Goal: Information Seeking & Learning: Learn about a topic

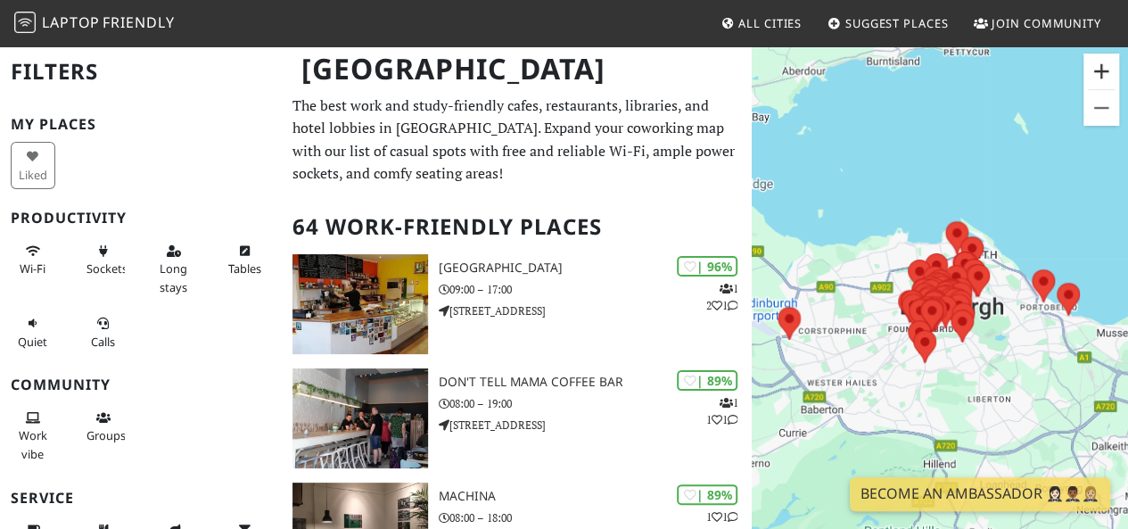
click at [1102, 78] on button "Zoom in" at bounding box center [1101, 71] width 36 height 36
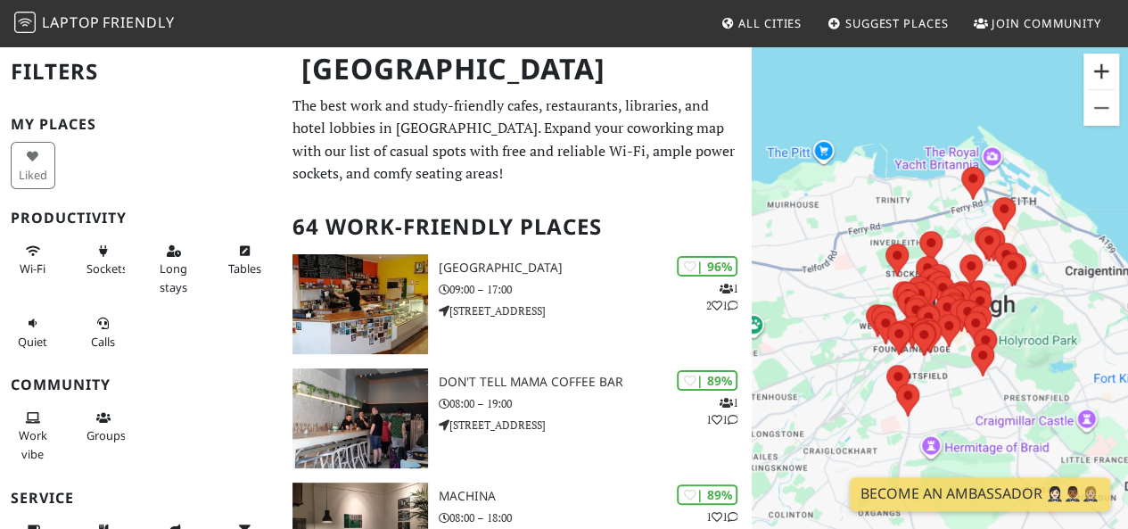
click at [1102, 78] on button "Zoom in" at bounding box center [1101, 71] width 36 height 36
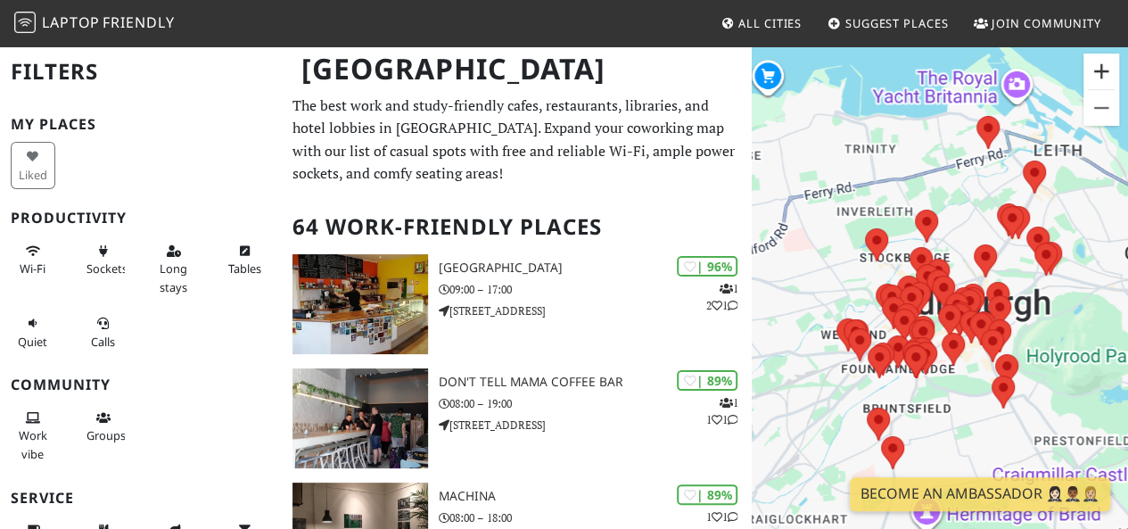
click at [1102, 78] on button "Zoom in" at bounding box center [1101, 71] width 36 height 36
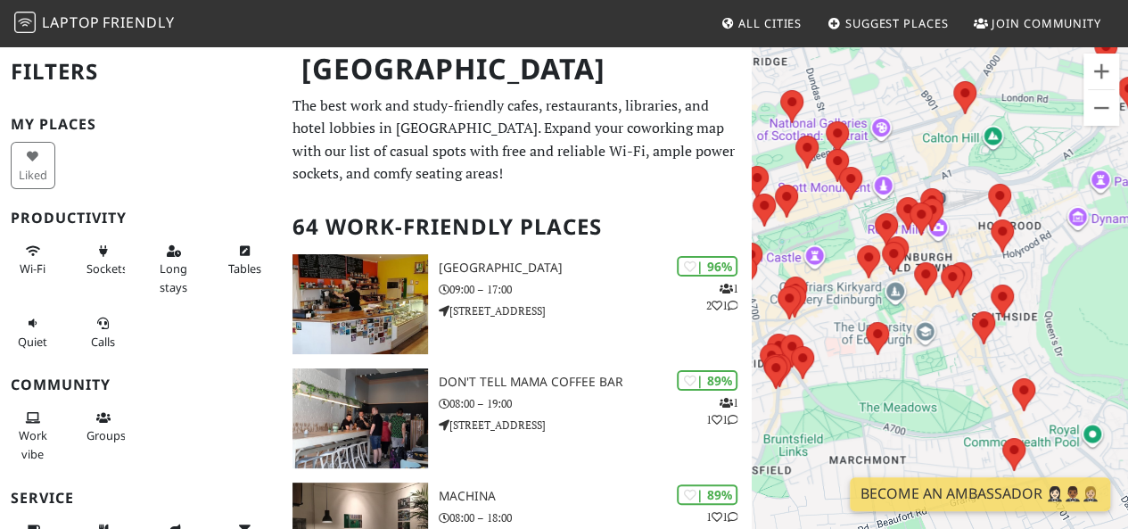
drag, startPoint x: 988, startPoint y: 223, endPoint x: 888, endPoint y: 119, distance: 144.4
click at [888, 119] on div at bounding box center [939, 309] width 376 height 529
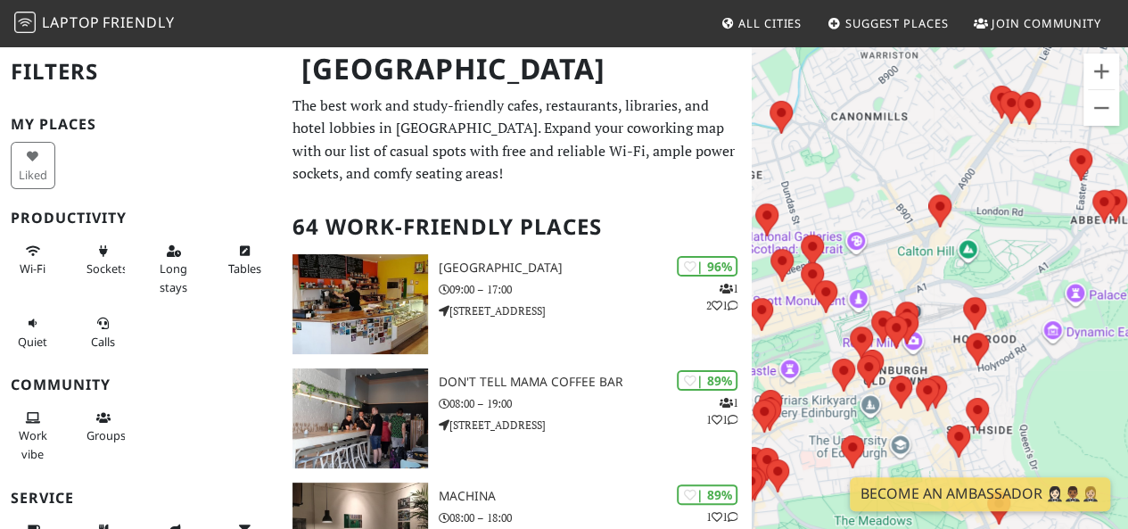
drag, startPoint x: 936, startPoint y: 325, endPoint x: 907, endPoint y: -8, distance: 334.7
click at [907, 0] on html "Laptop Friendly All Cities Suggest Places Join Community Edinburgh Filters My P…" at bounding box center [564, 264] width 1128 height 529
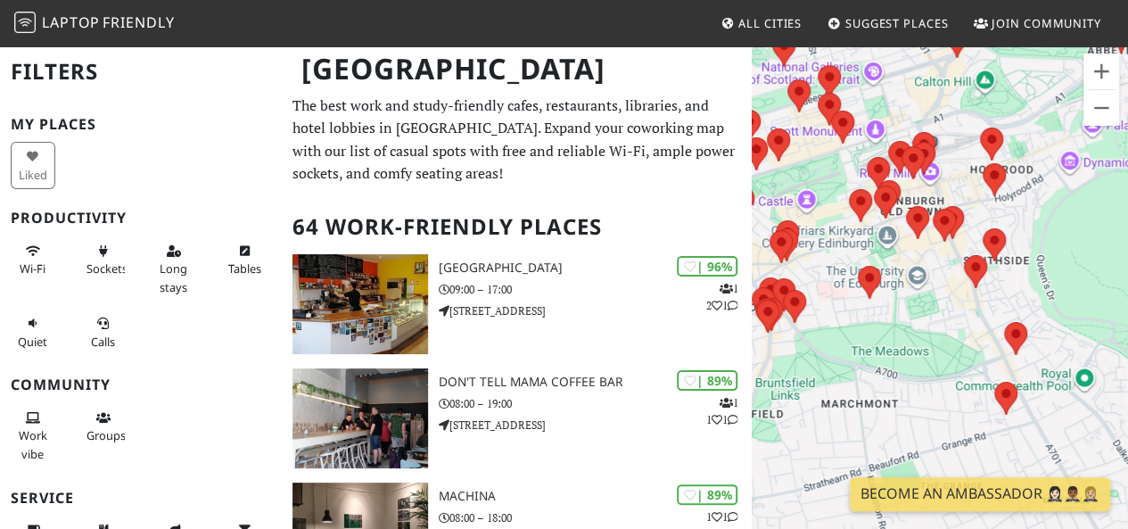
drag, startPoint x: 872, startPoint y: 222, endPoint x: 889, endPoint y: 49, distance: 173.8
click at [889, 49] on div at bounding box center [939, 309] width 376 height 529
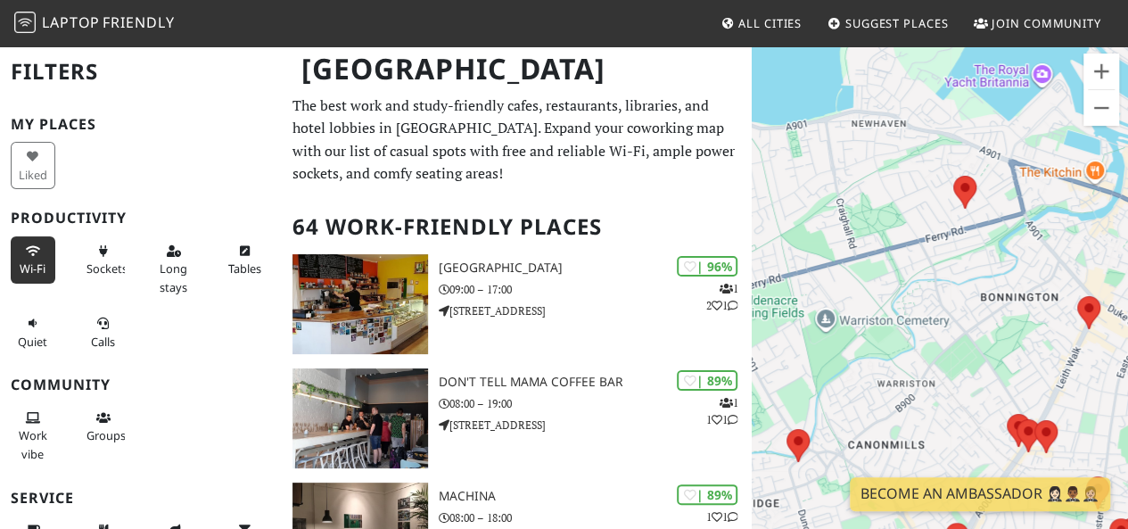
click at [29, 261] on span "Wi-Fi" at bounding box center [33, 268] width 26 height 16
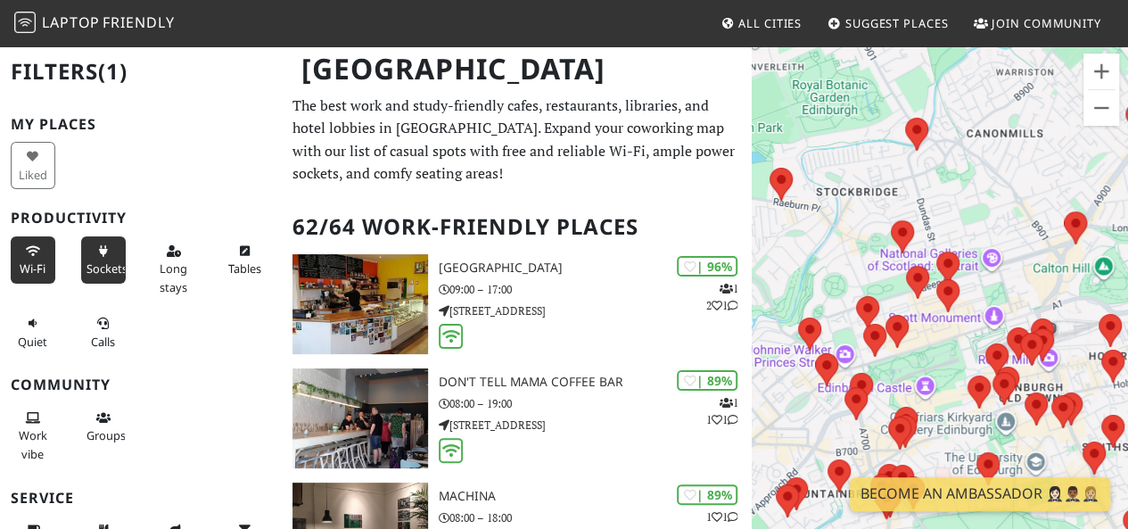
click at [103, 261] on span "Sockets" at bounding box center [106, 268] width 41 height 16
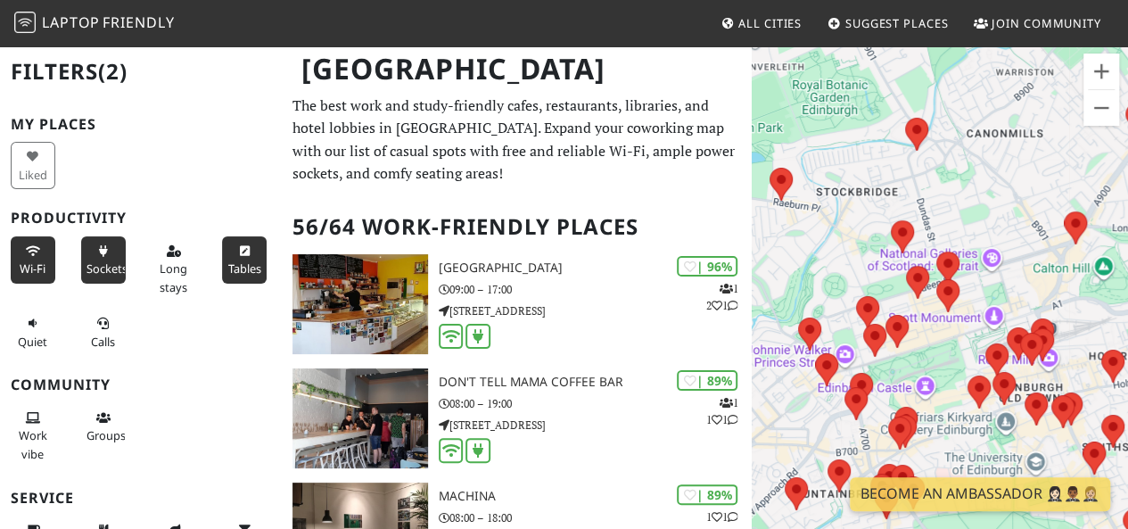
click at [223, 250] on button "Tables" at bounding box center [244, 259] width 45 height 47
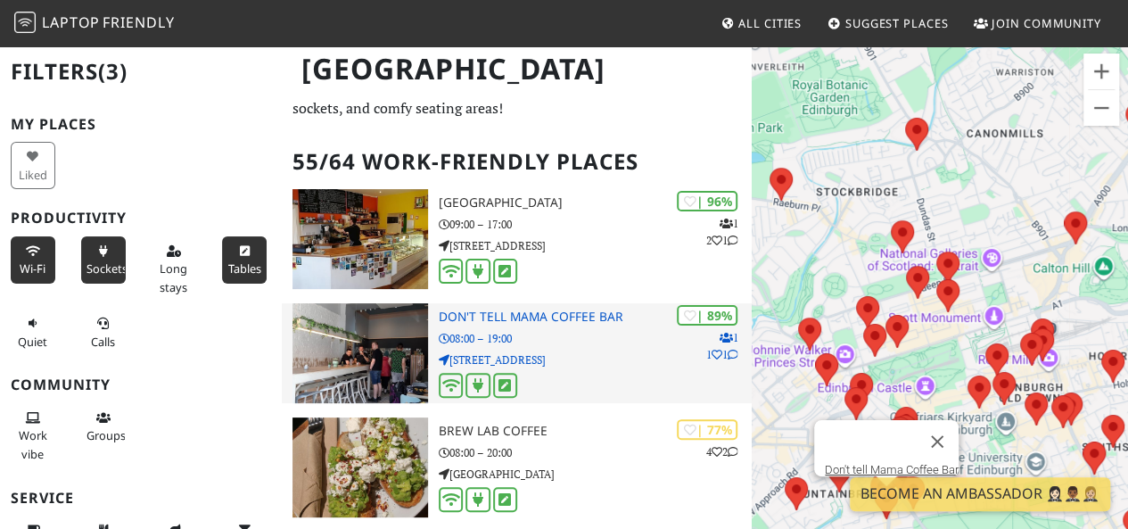
scroll to position [66, 0]
click at [612, 372] on div at bounding box center [595, 386] width 313 height 28
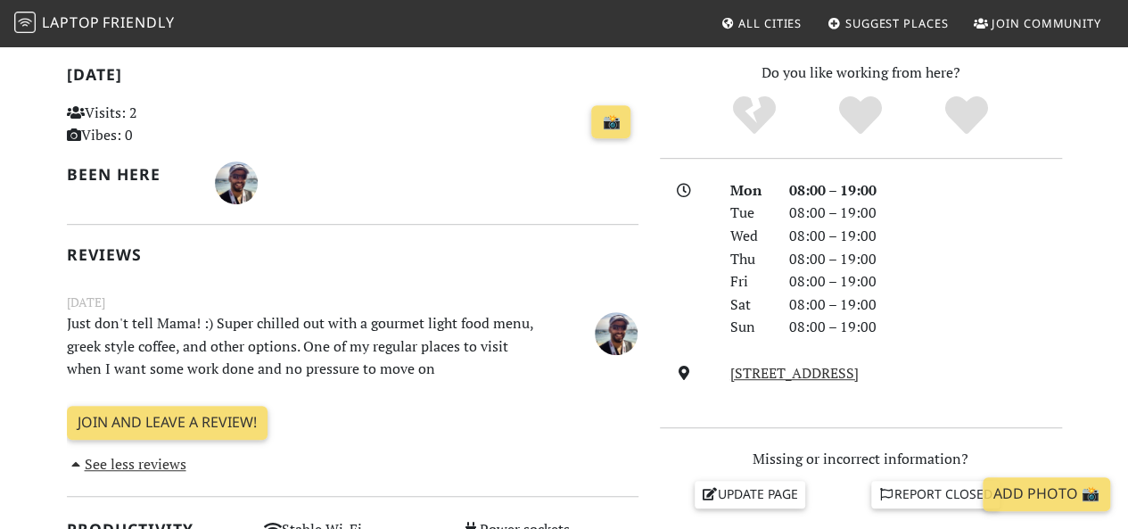
scroll to position [395, 0]
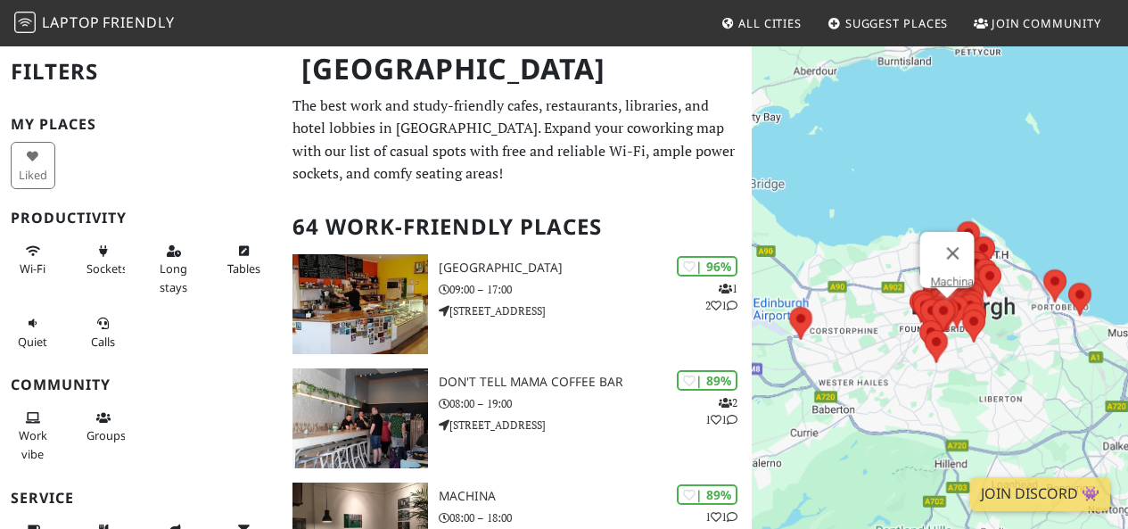
scroll to position [46, 0]
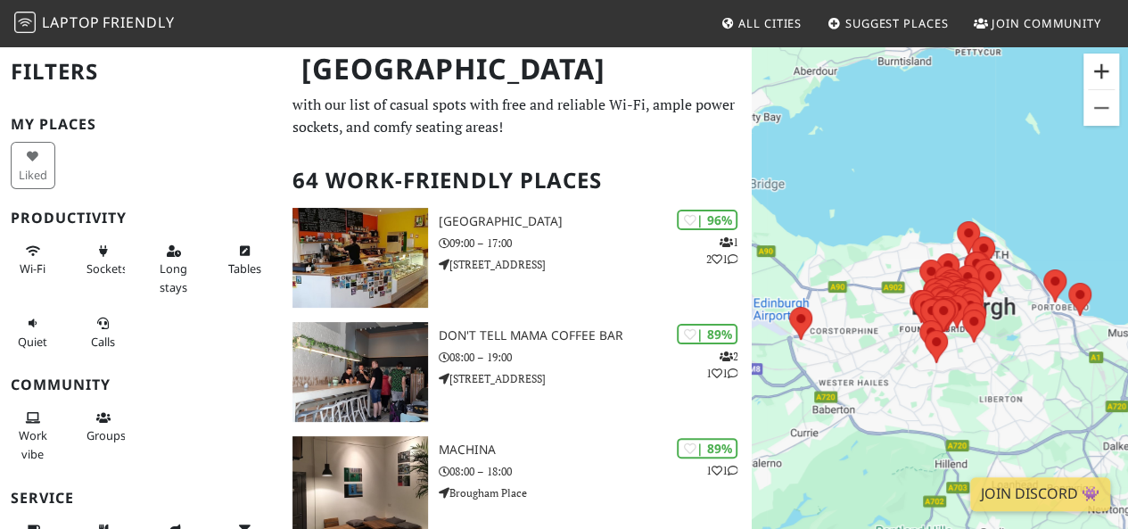
click at [1105, 69] on button "Zoom in" at bounding box center [1101, 71] width 36 height 36
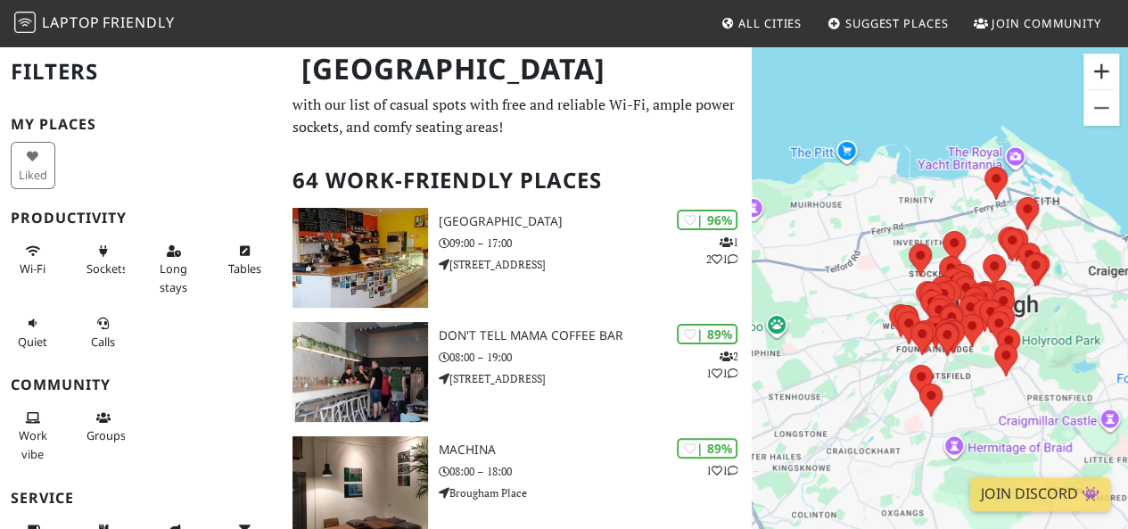
click at [1105, 69] on button "Zoom in" at bounding box center [1101, 71] width 36 height 36
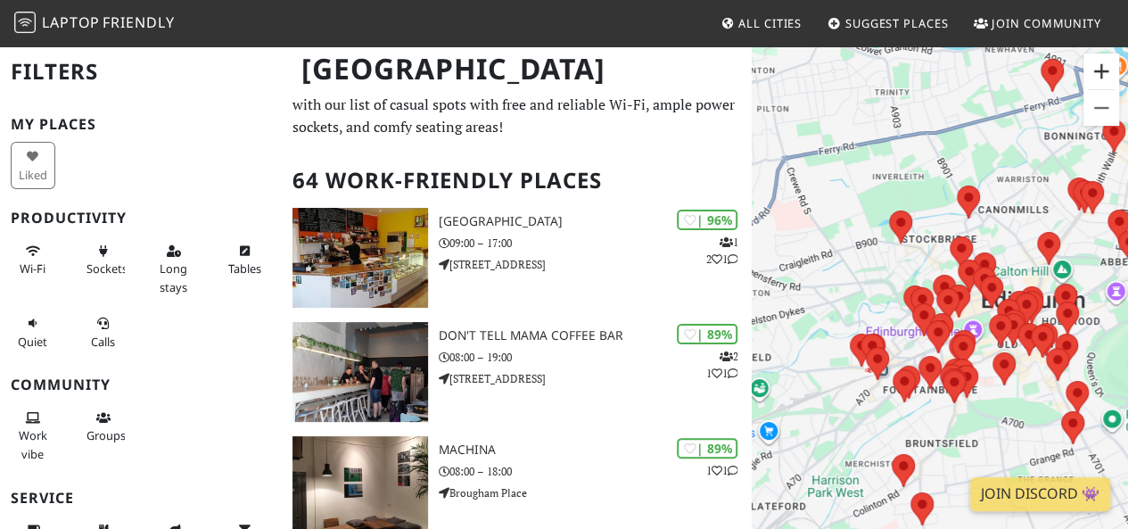
click at [1105, 69] on button "Zoom in" at bounding box center [1101, 71] width 36 height 36
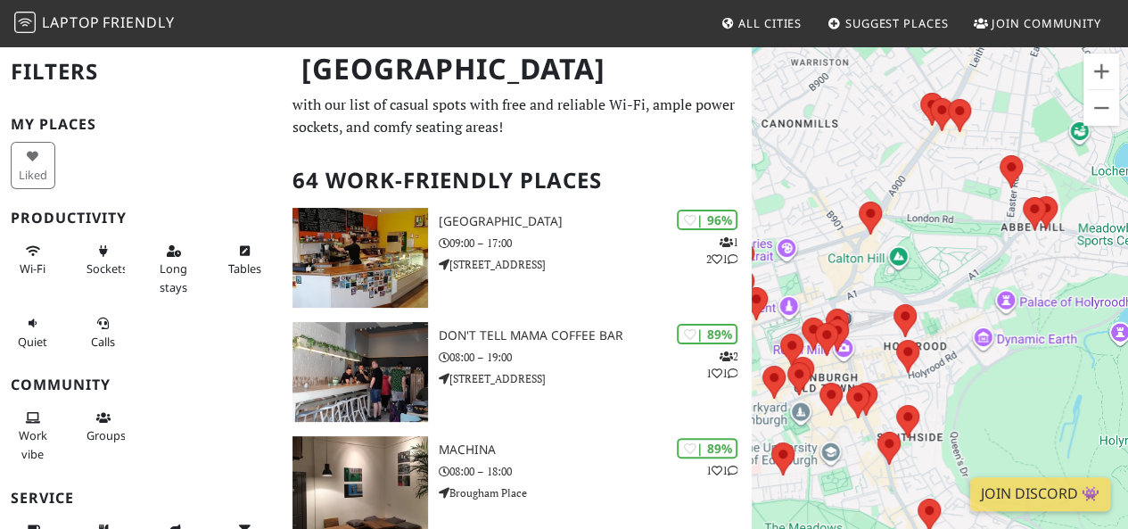
drag, startPoint x: 1039, startPoint y: 211, endPoint x: 753, endPoint y: 224, distance: 286.4
click at [753, 224] on div "North Fort Cafe" at bounding box center [939, 309] width 376 height 529
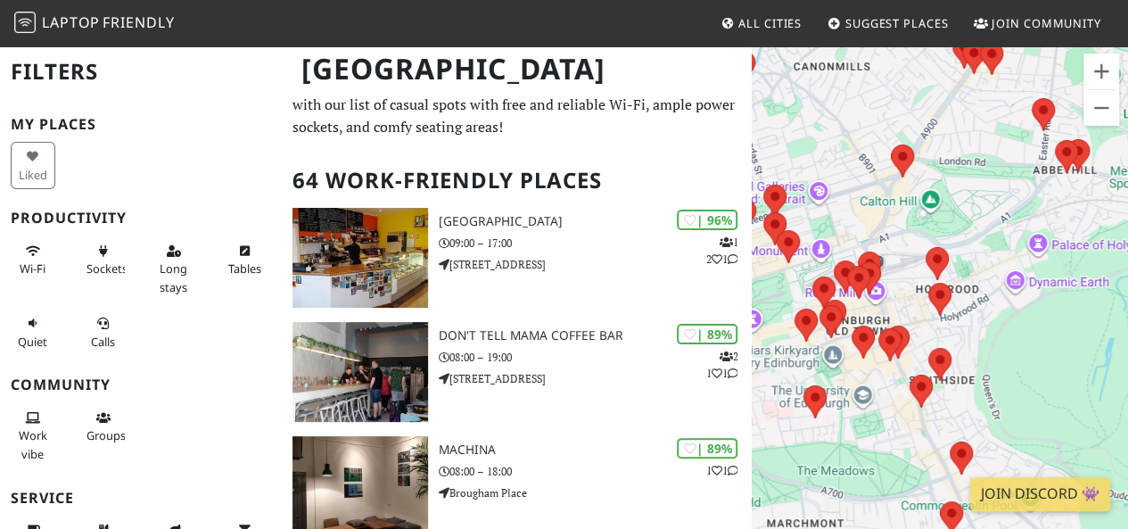
drag, startPoint x: 875, startPoint y: 321, endPoint x: 903, endPoint y: 261, distance: 65.8
click at [903, 261] on div at bounding box center [939, 309] width 376 height 529
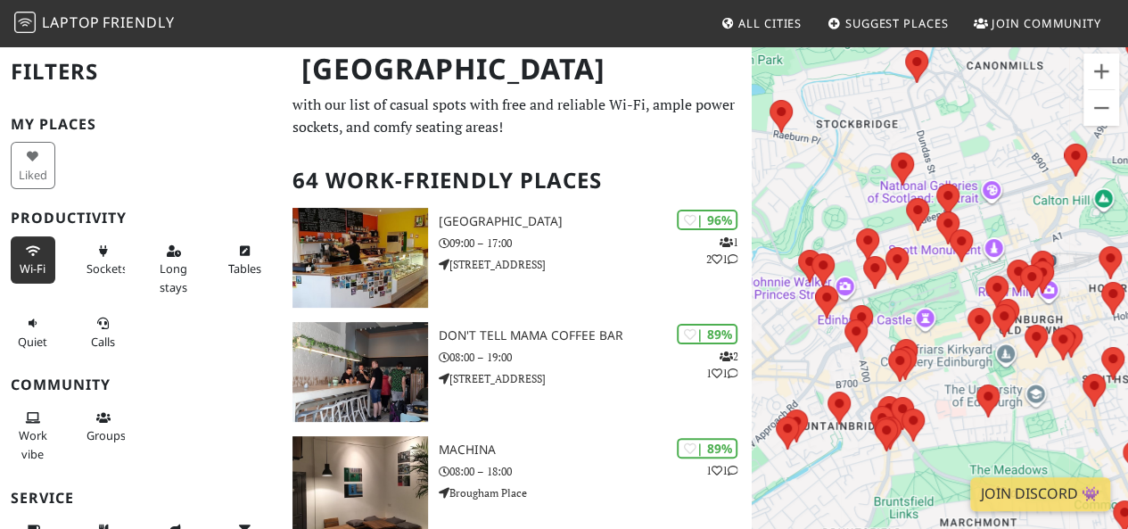
click at [37, 251] on icon at bounding box center [33, 252] width 14 height 12
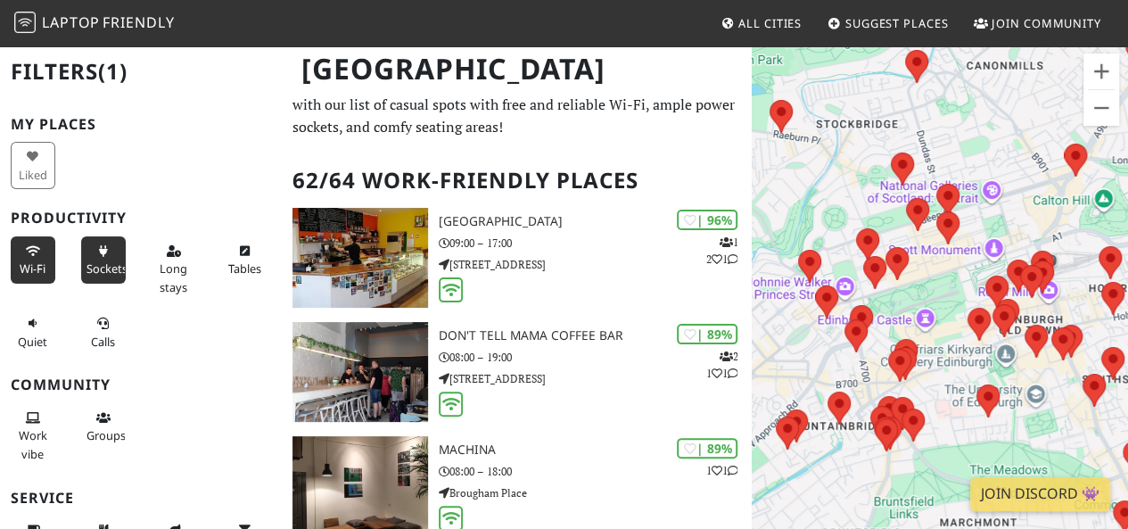
click at [101, 251] on icon at bounding box center [103, 252] width 14 height 12
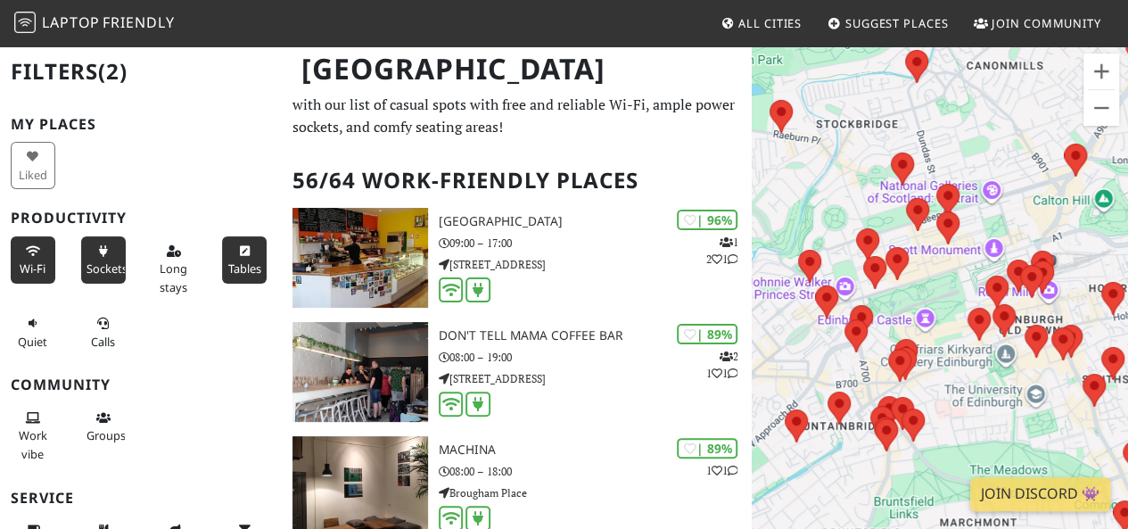
click at [243, 252] on button "Tables" at bounding box center [244, 259] width 45 height 47
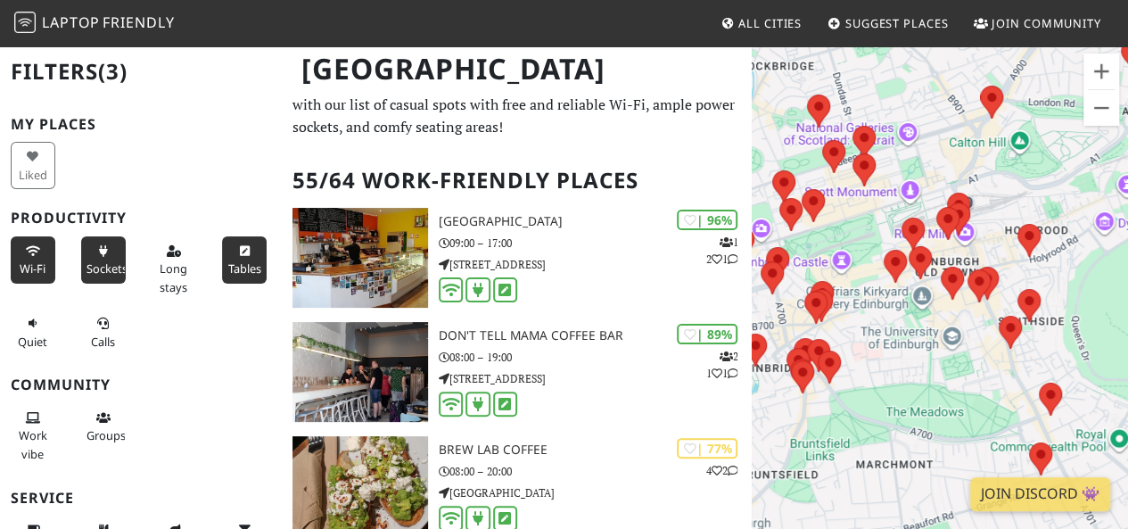
drag, startPoint x: 956, startPoint y: 368, endPoint x: 868, endPoint y: 309, distance: 105.3
click at [868, 309] on div at bounding box center [939, 309] width 376 height 529
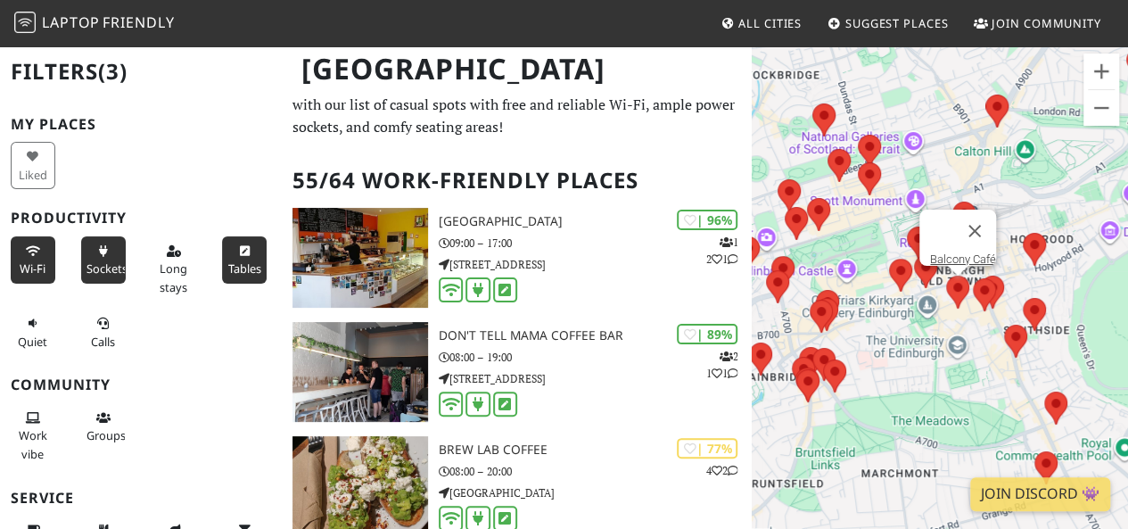
click at [946, 275] on area at bounding box center [946, 275] width 0 height 0
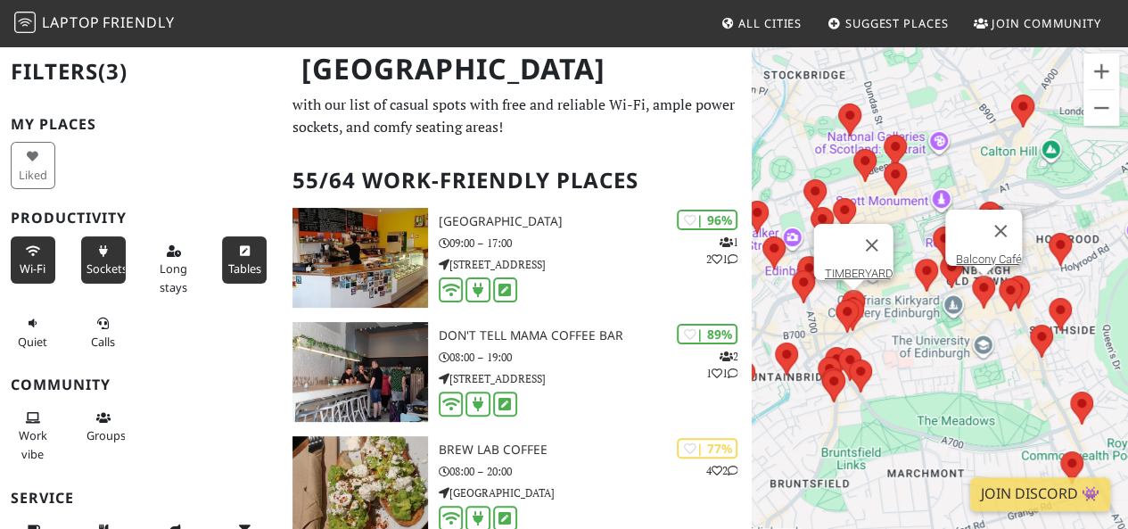
click at [841, 290] on area at bounding box center [841, 290] width 0 height 0
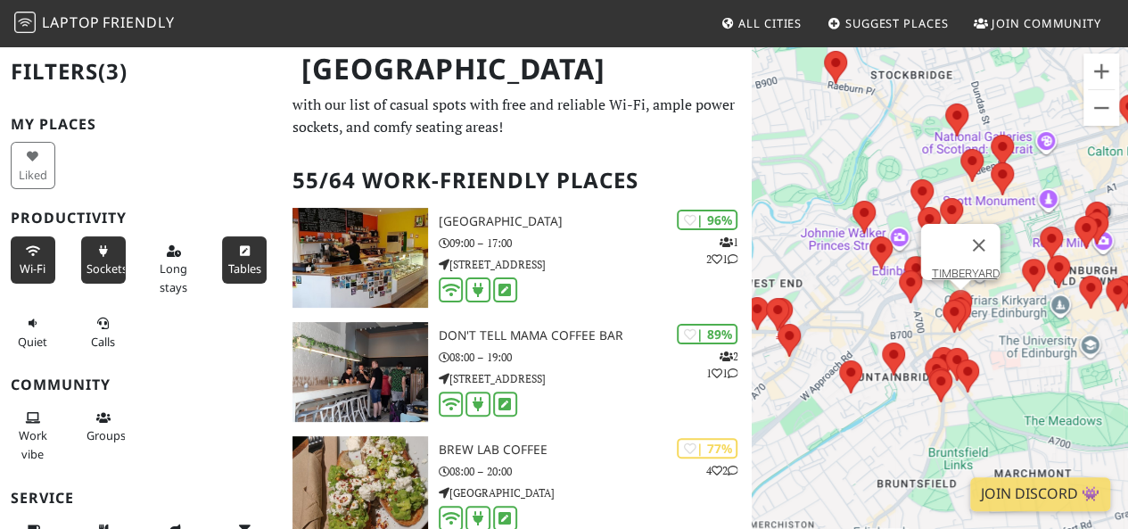
click at [804, 288] on div "TIMBERYARD" at bounding box center [939, 309] width 376 height 529
click at [945, 348] on area at bounding box center [945, 348] width 0 height 0
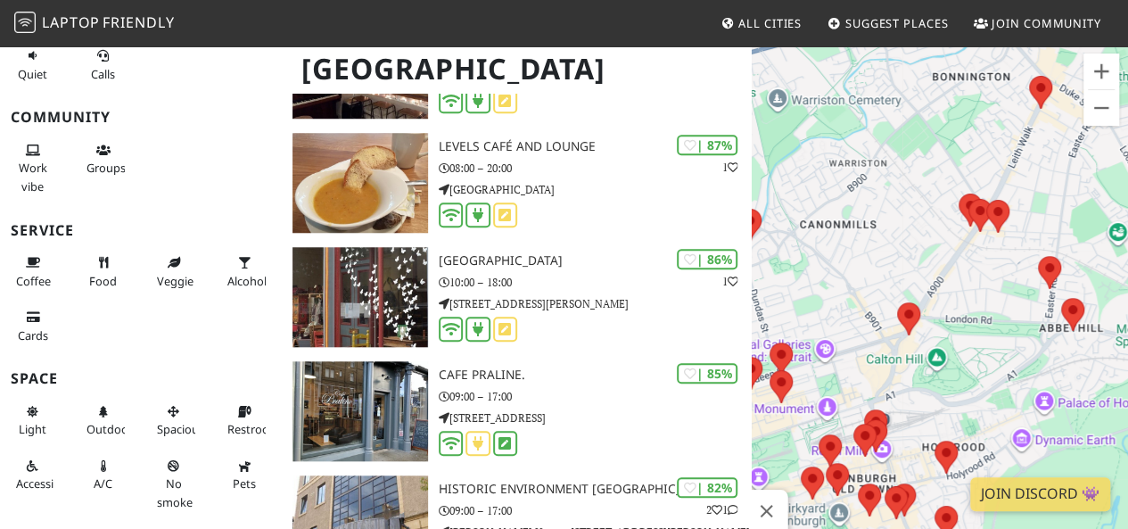
scroll to position [266, 0]
click at [102, 408] on icon at bounding box center [103, 414] width 14 height 12
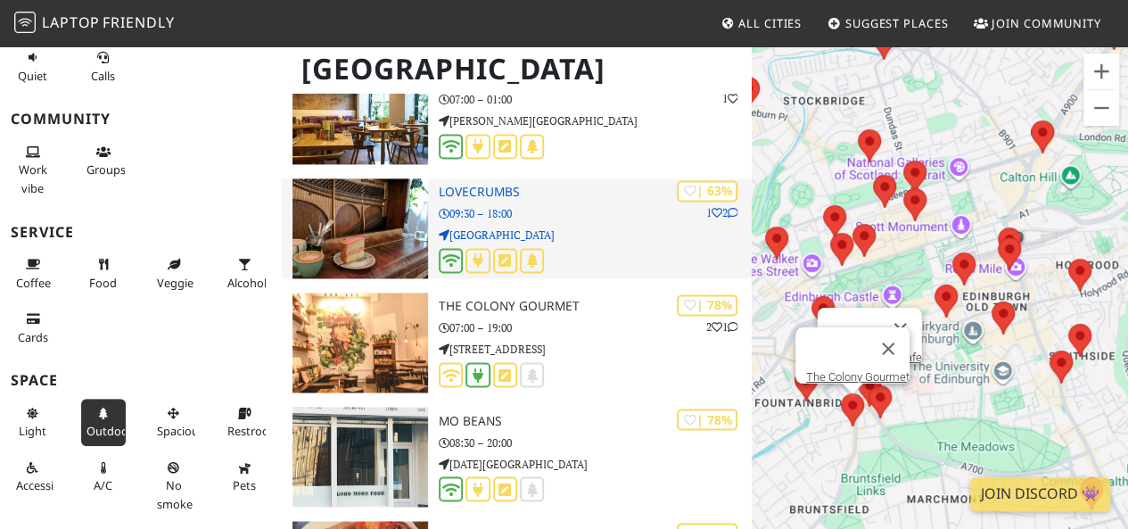
scroll to position [1327, 0]
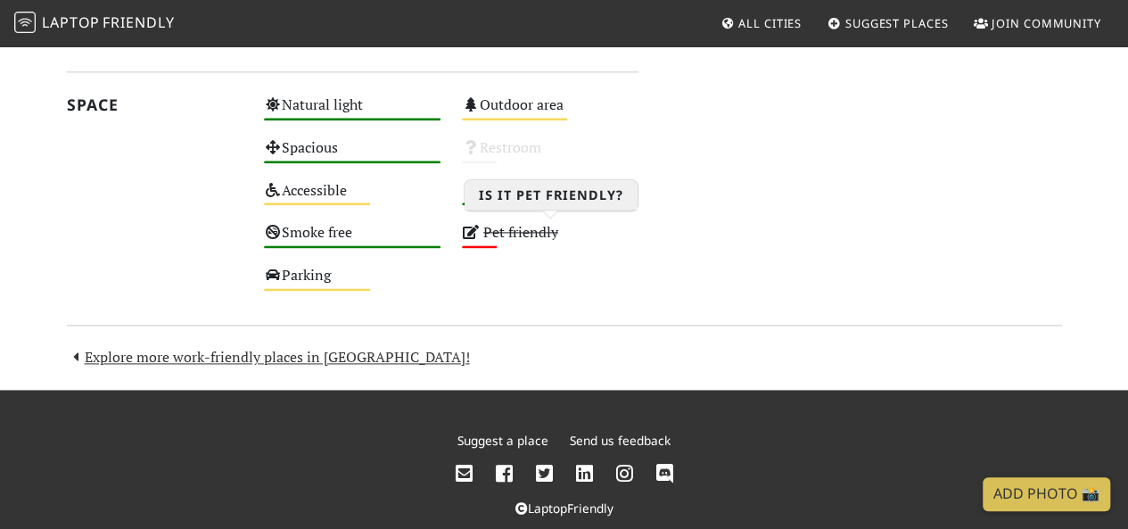
scroll to position [1087, 0]
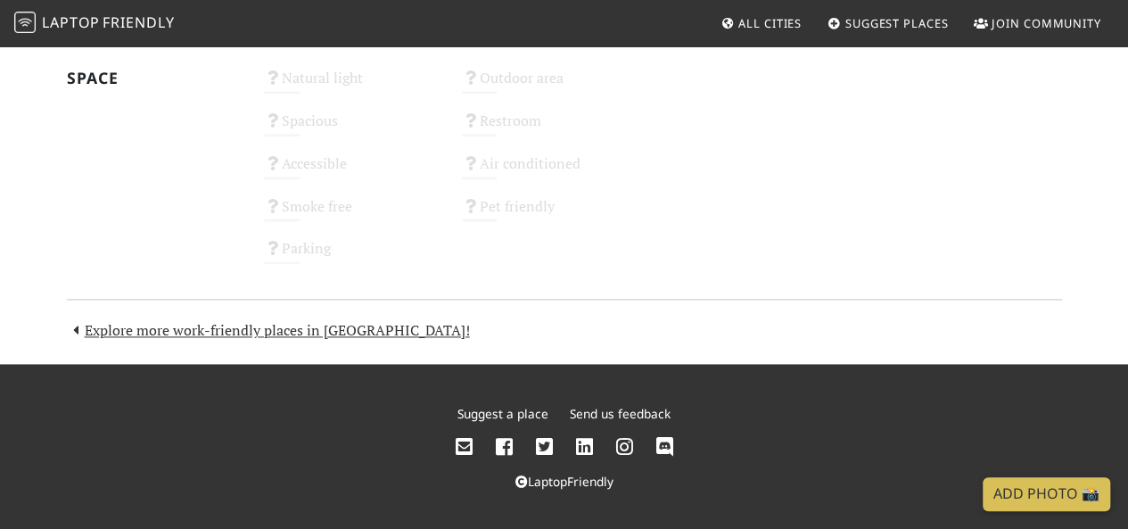
scroll to position [1074, 0]
